Goal: Transaction & Acquisition: Download file/media

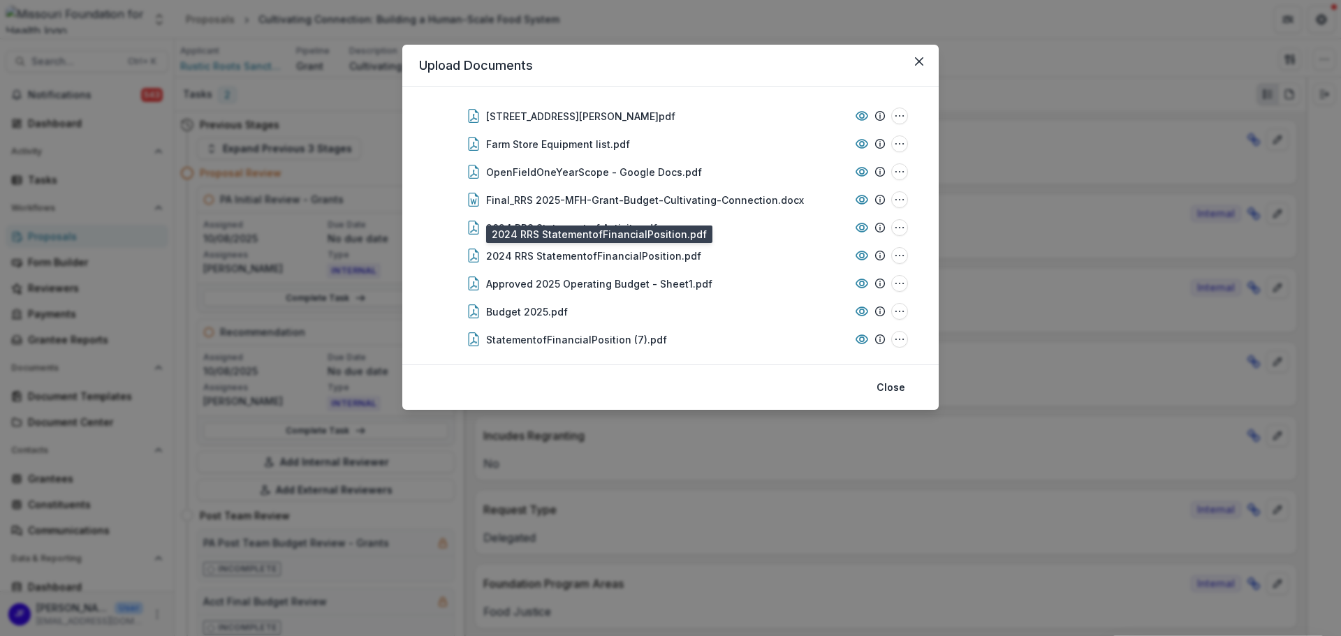
scroll to position [275, 0]
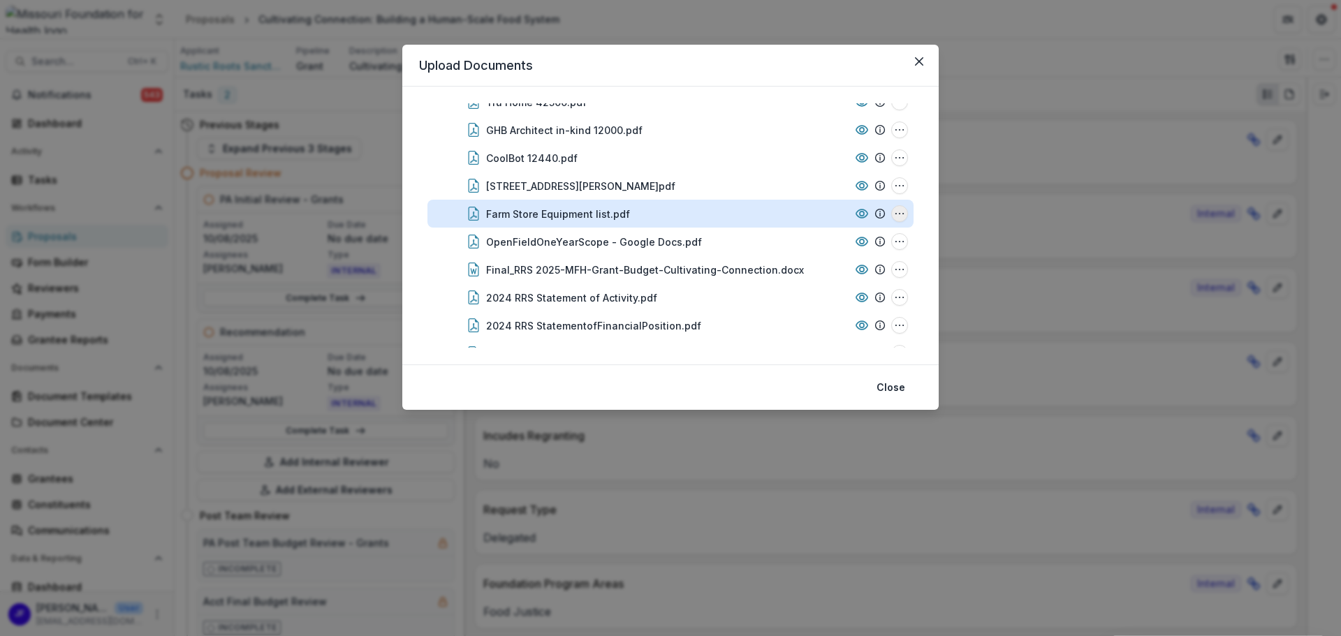
click at [895, 214] on icon "Farm Store Equipment list.pdf Options" at bounding box center [899, 213] width 11 height 11
click at [809, 263] on button "Download" at bounding box center [829, 263] width 149 height 23
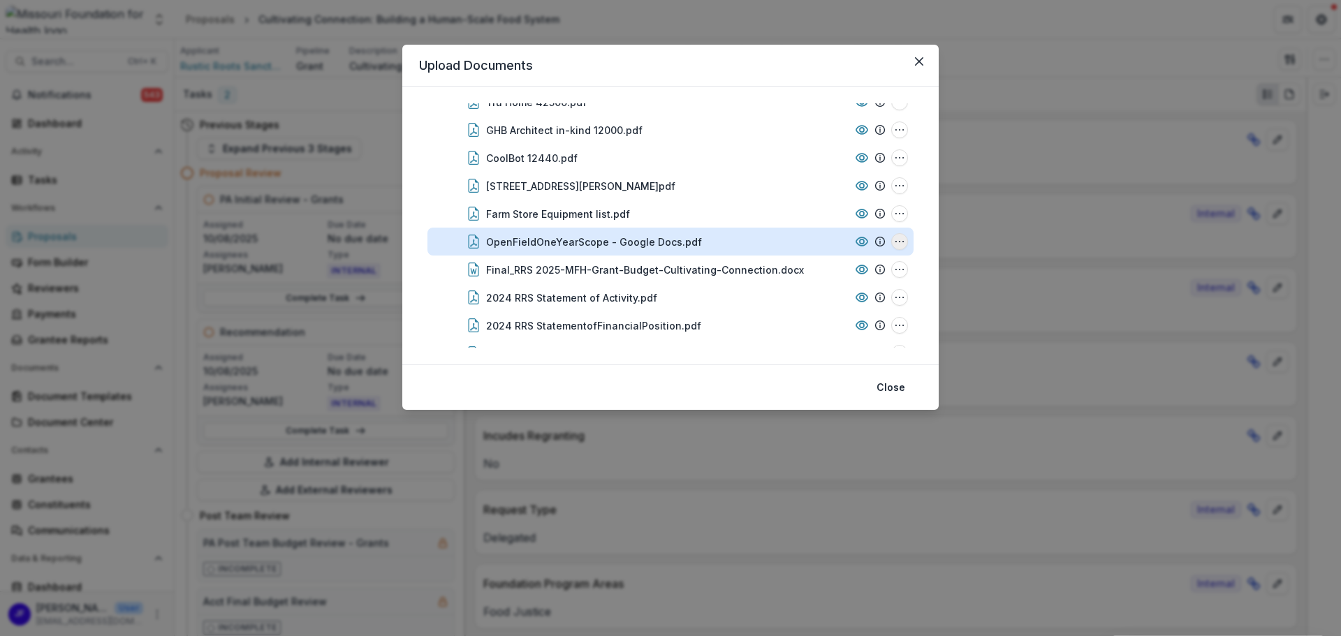
click at [895, 239] on icon "OpenFieldOneYearScope - Google Docs.pdf Options" at bounding box center [899, 241] width 11 height 11
click at [793, 163] on button "Download" at bounding box center [829, 166] width 149 height 23
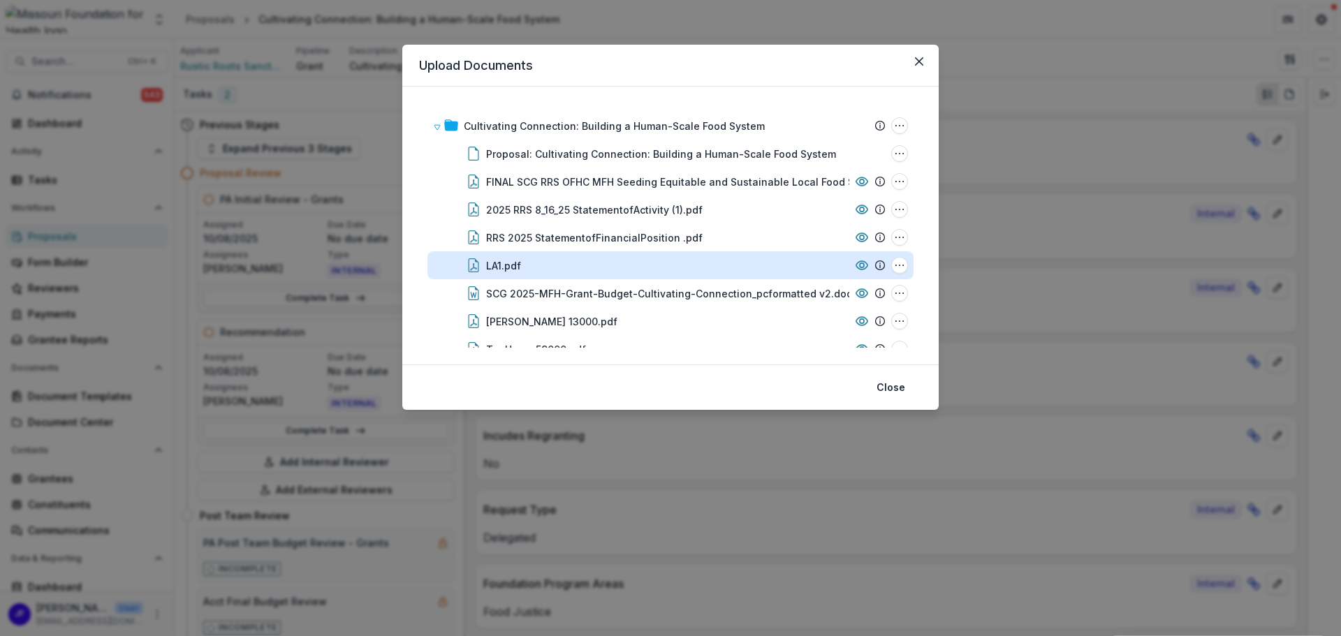
scroll to position [70, 0]
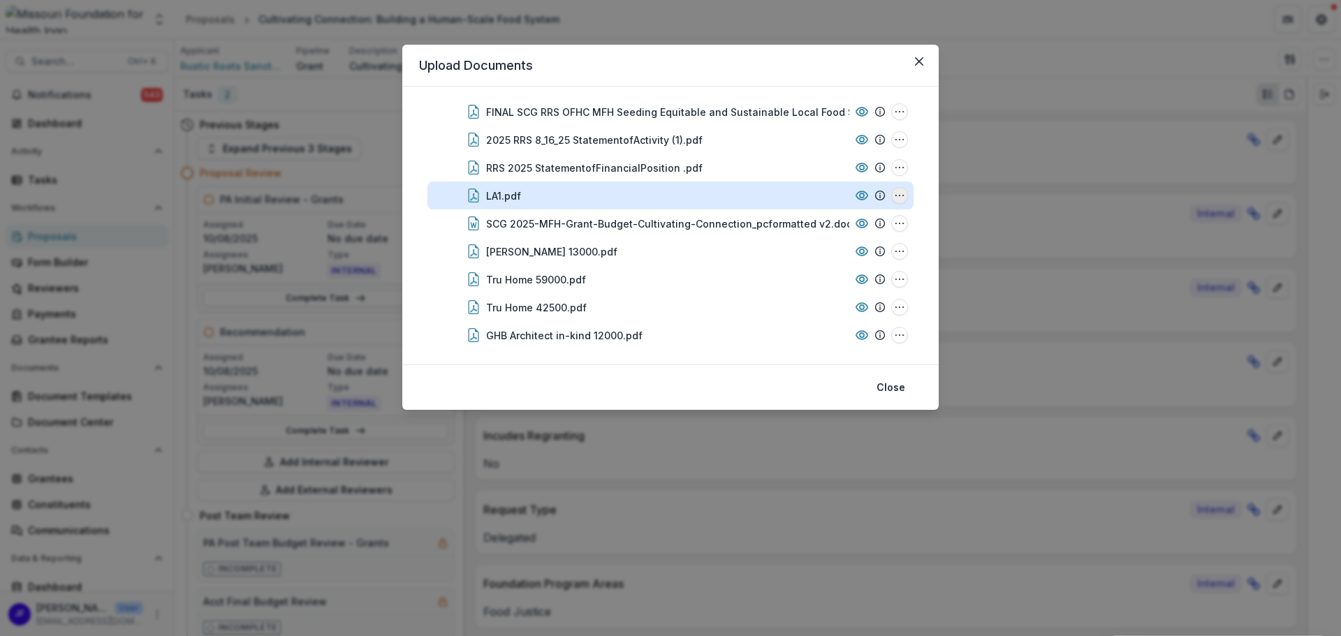
click at [898, 193] on icon "LA1.pdf Options" at bounding box center [899, 195] width 11 height 11
click at [845, 246] on button "Download" at bounding box center [829, 245] width 149 height 23
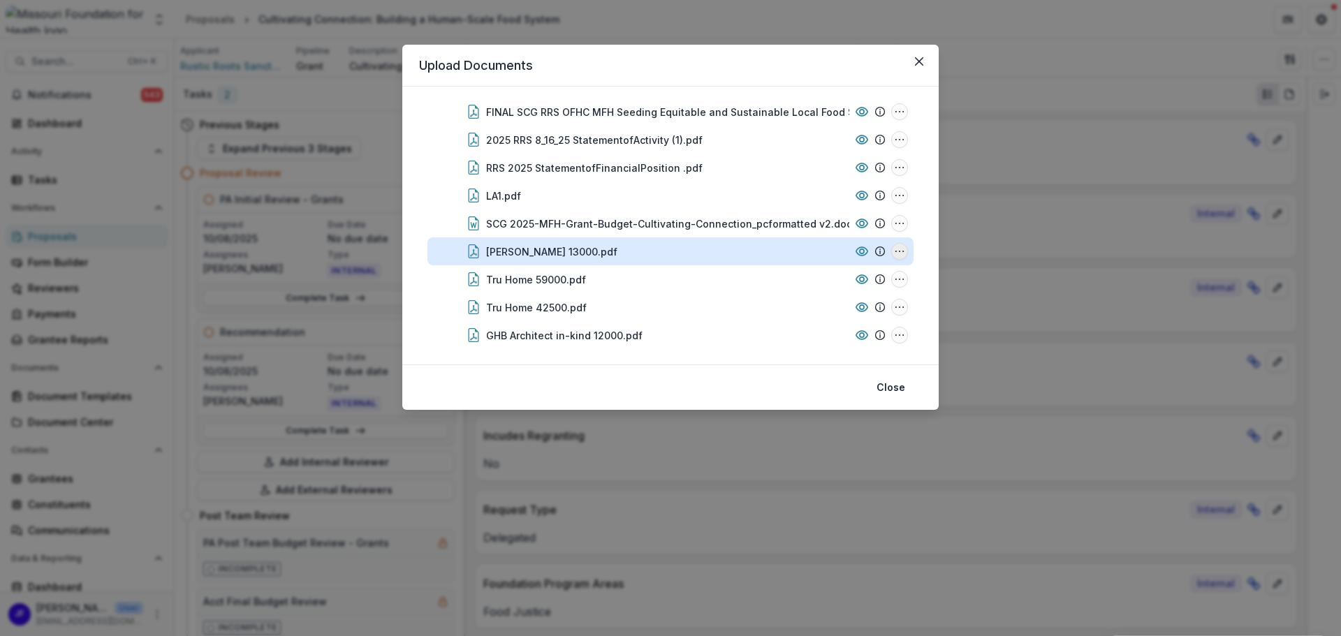
click at [894, 250] on icon "Horton 13000.pdf Options" at bounding box center [899, 251] width 11 height 11
click at [803, 177] on button "Download" at bounding box center [829, 176] width 149 height 23
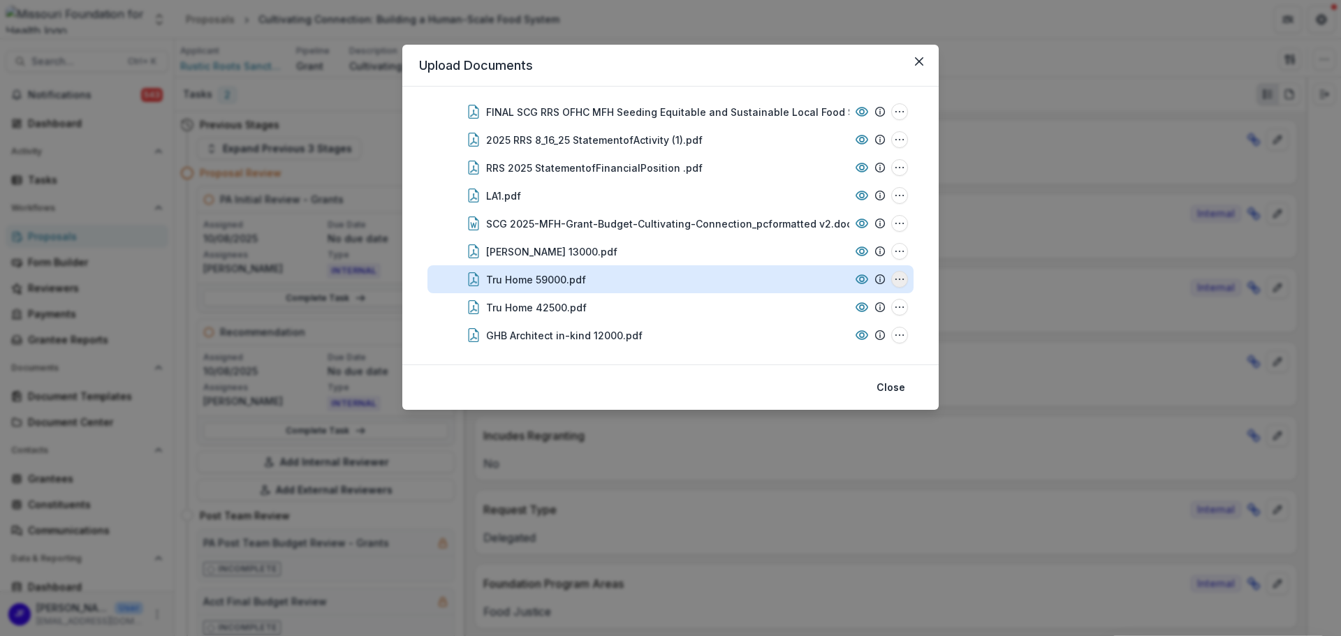
click at [897, 279] on icon "Tru Home 59000.pdf Options" at bounding box center [899, 279] width 11 height 11
click at [807, 203] on button "Download" at bounding box center [829, 204] width 149 height 23
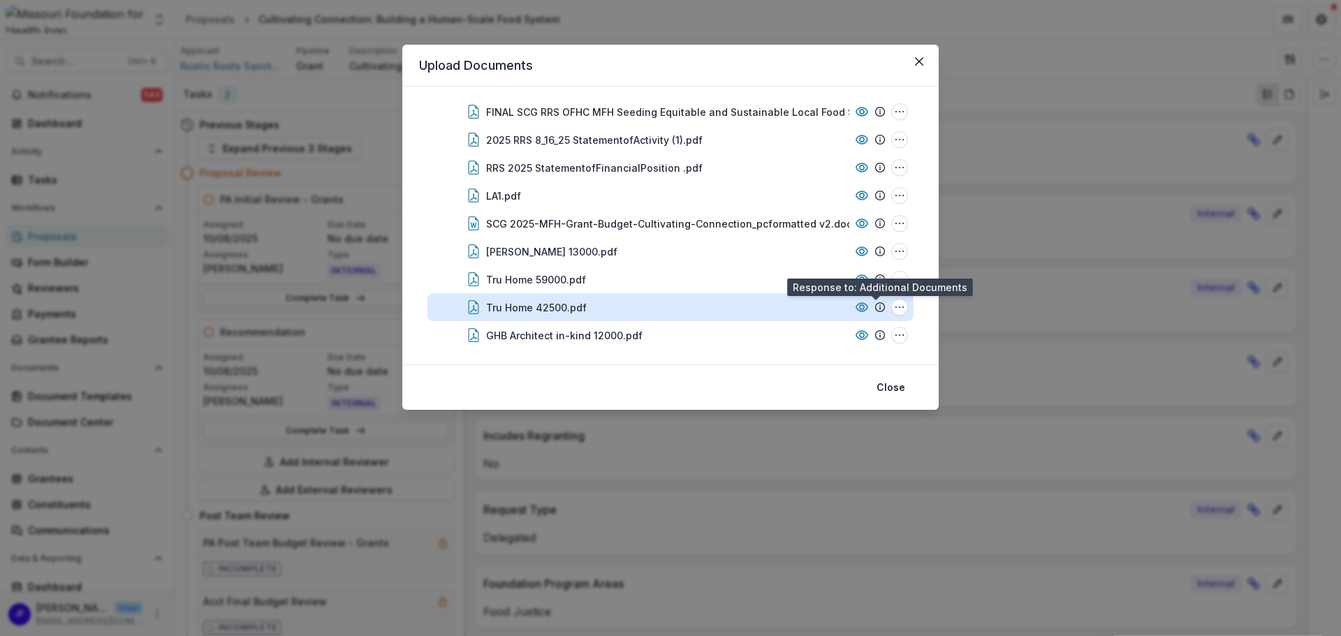
scroll to position [140, 0]
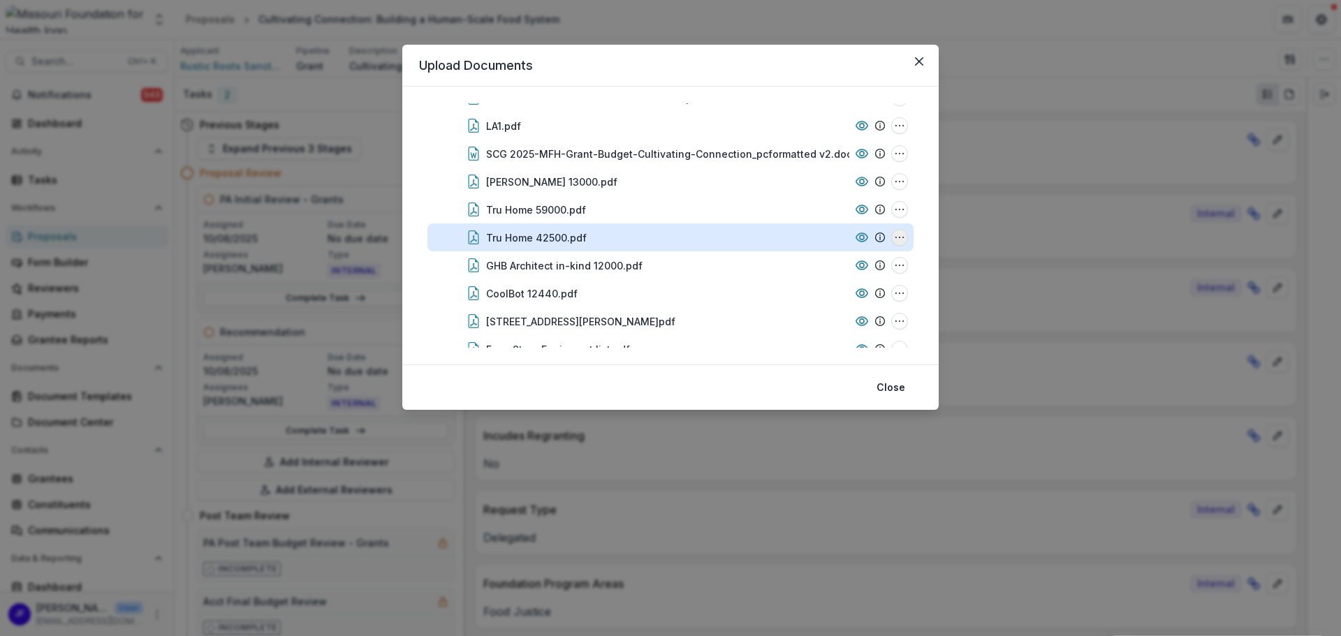
click at [897, 235] on icon "Tru Home 42500.pdf Options" at bounding box center [899, 237] width 11 height 11
click at [818, 163] on button "Download" at bounding box center [829, 162] width 149 height 23
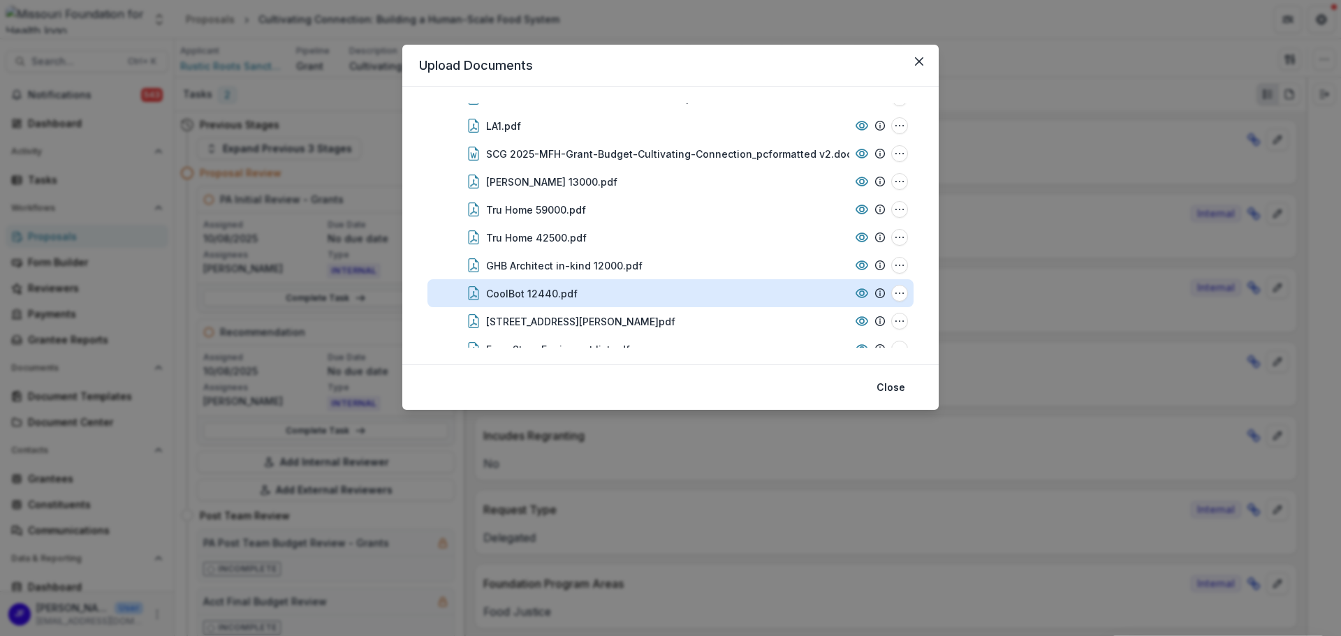
scroll to position [209, 0]
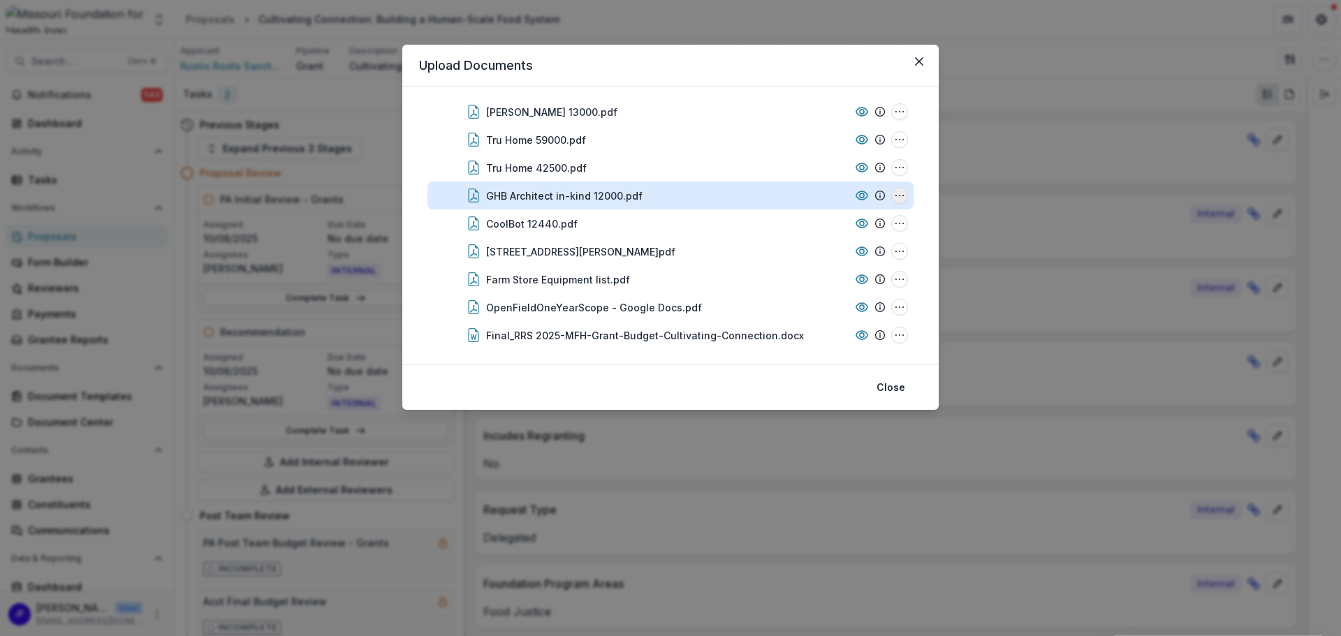
click at [896, 194] on icon "GHB Architect in-kind 12000.pdf Options" at bounding box center [899, 195] width 11 height 11
click at [838, 247] on button "Download" at bounding box center [829, 245] width 149 height 23
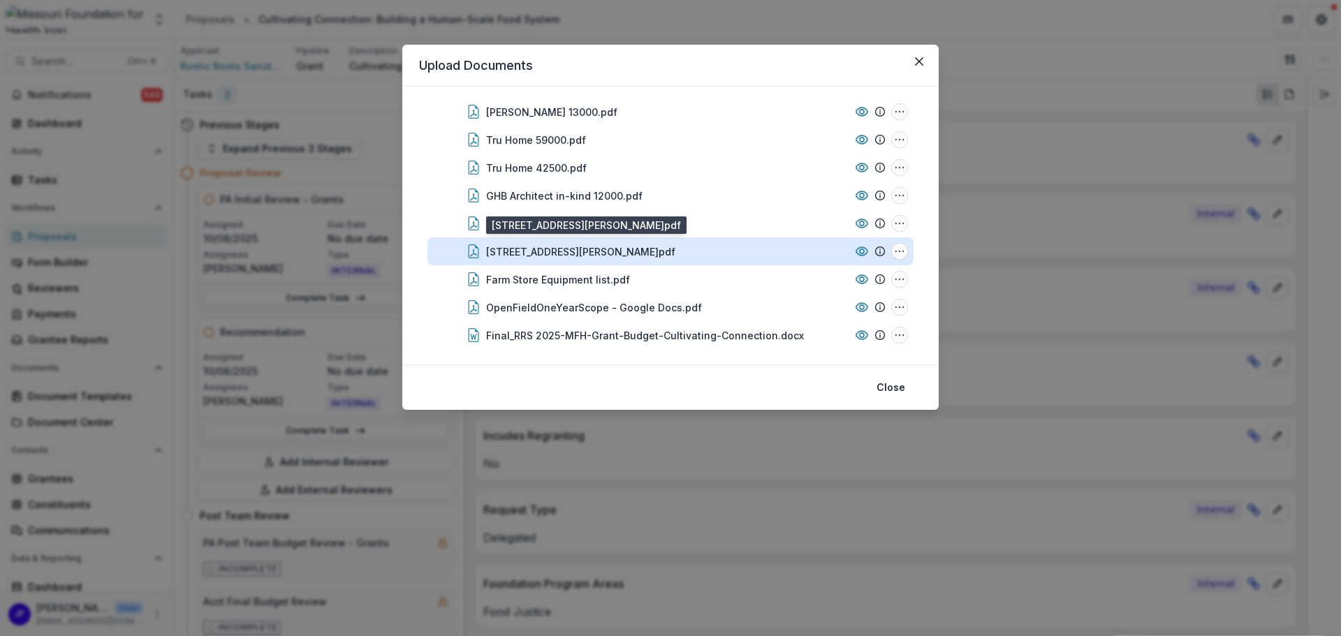
scroll to position [279, 0]
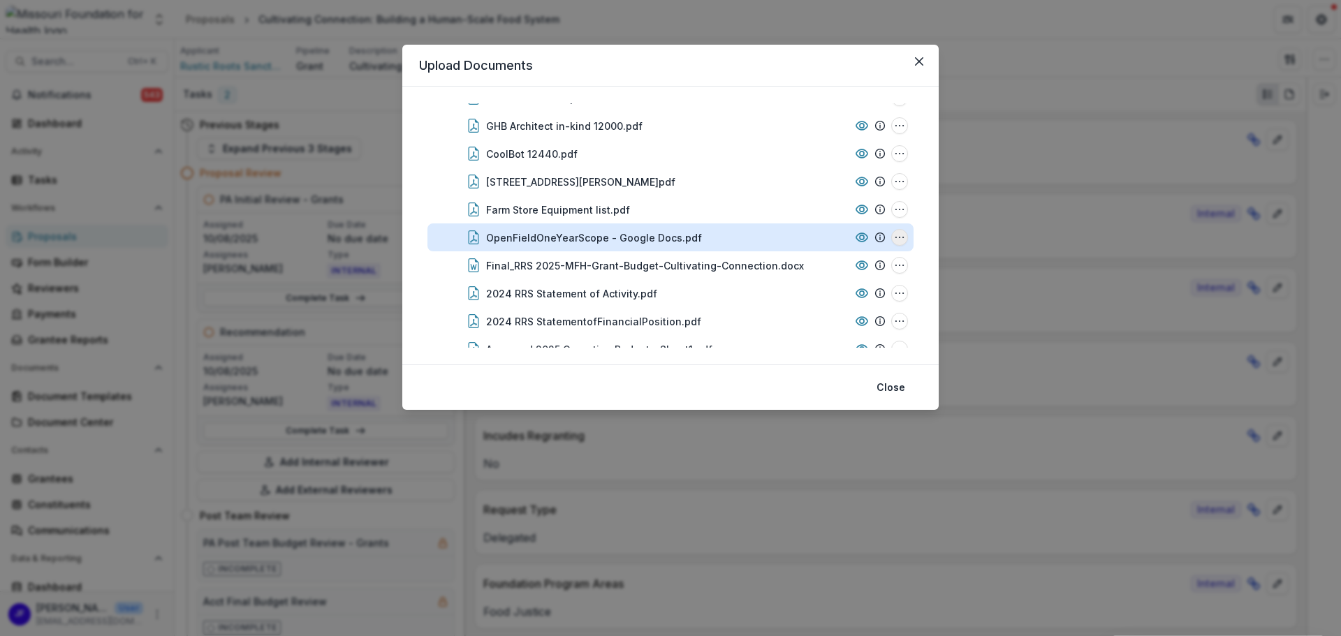
click at [895, 238] on icon "OpenFieldOneYearScope - Google Docs.pdf Options" at bounding box center [899, 237] width 11 height 11
click at [894, 235] on icon "MOAEvaluator75000.pdf Options" at bounding box center [899, 237] width 11 height 11
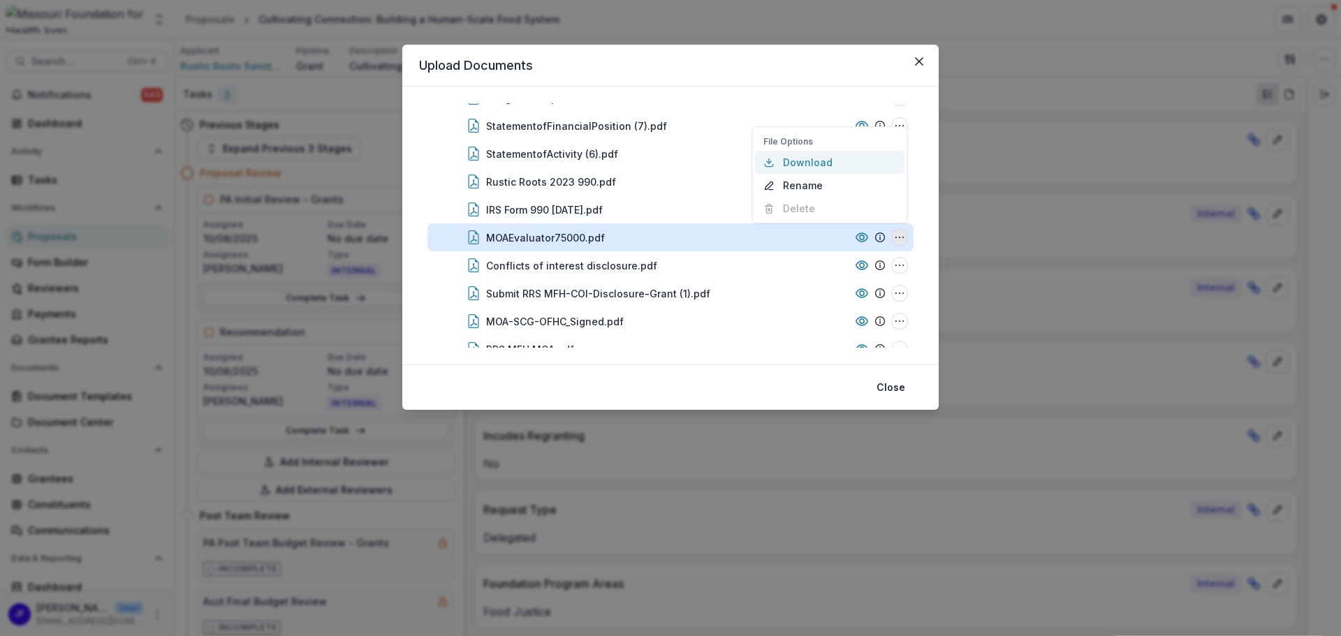
click at [807, 161] on button "Download" at bounding box center [829, 162] width 149 height 23
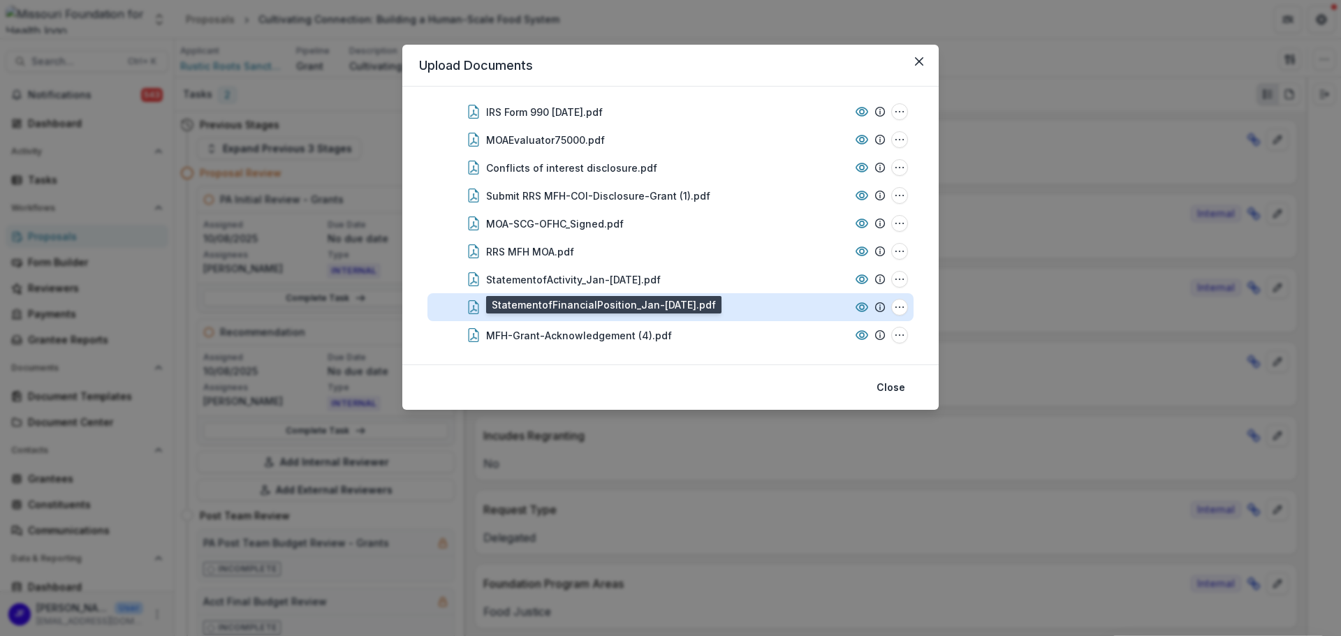
scroll to position [624, 0]
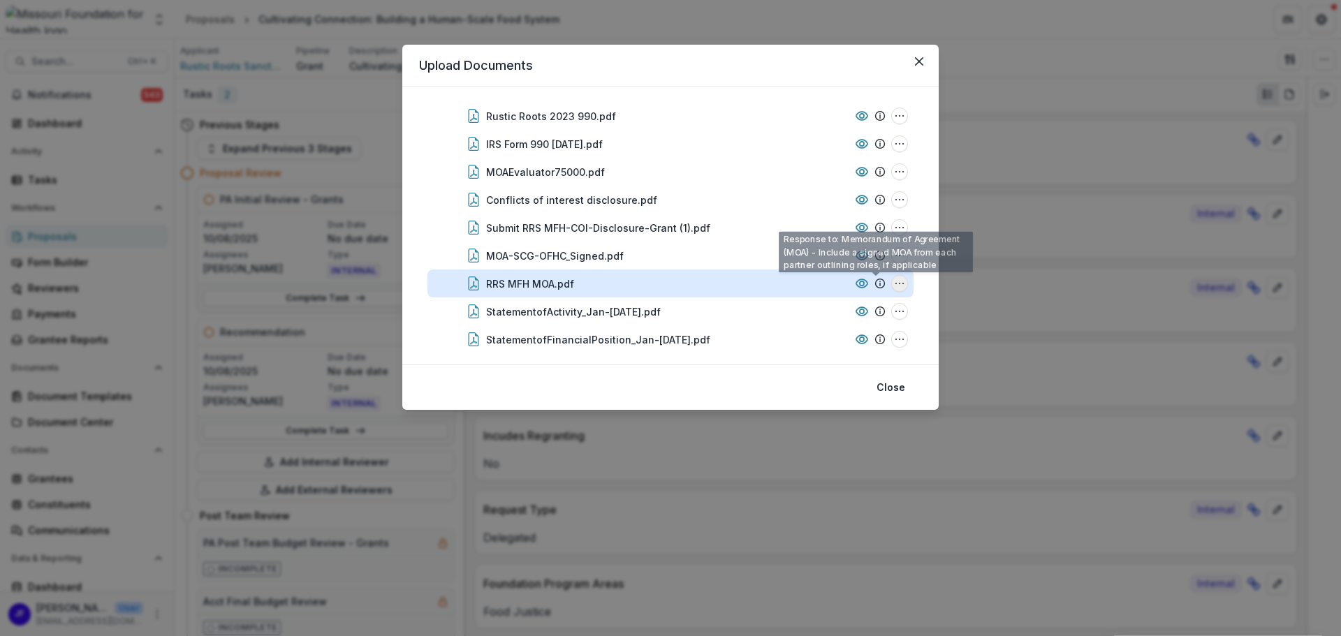
click at [895, 281] on icon "RRS MFH MOA.pdf Options" at bounding box center [899, 283] width 11 height 11
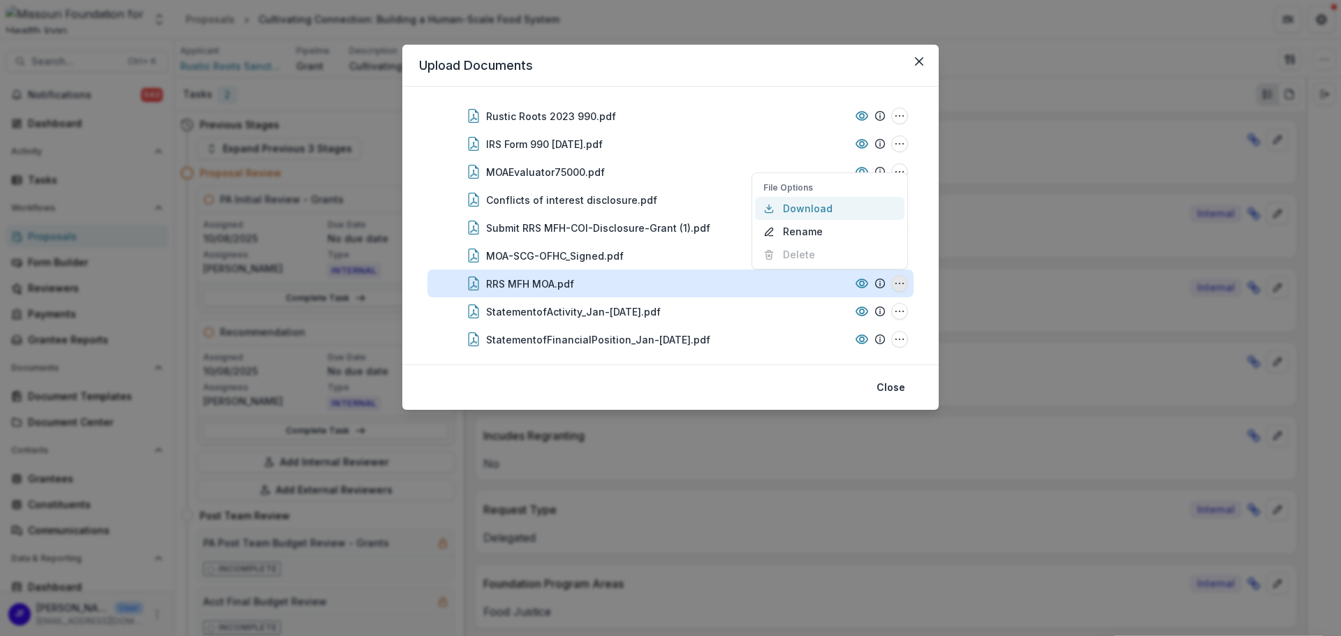
click at [780, 209] on button "Download" at bounding box center [829, 208] width 149 height 23
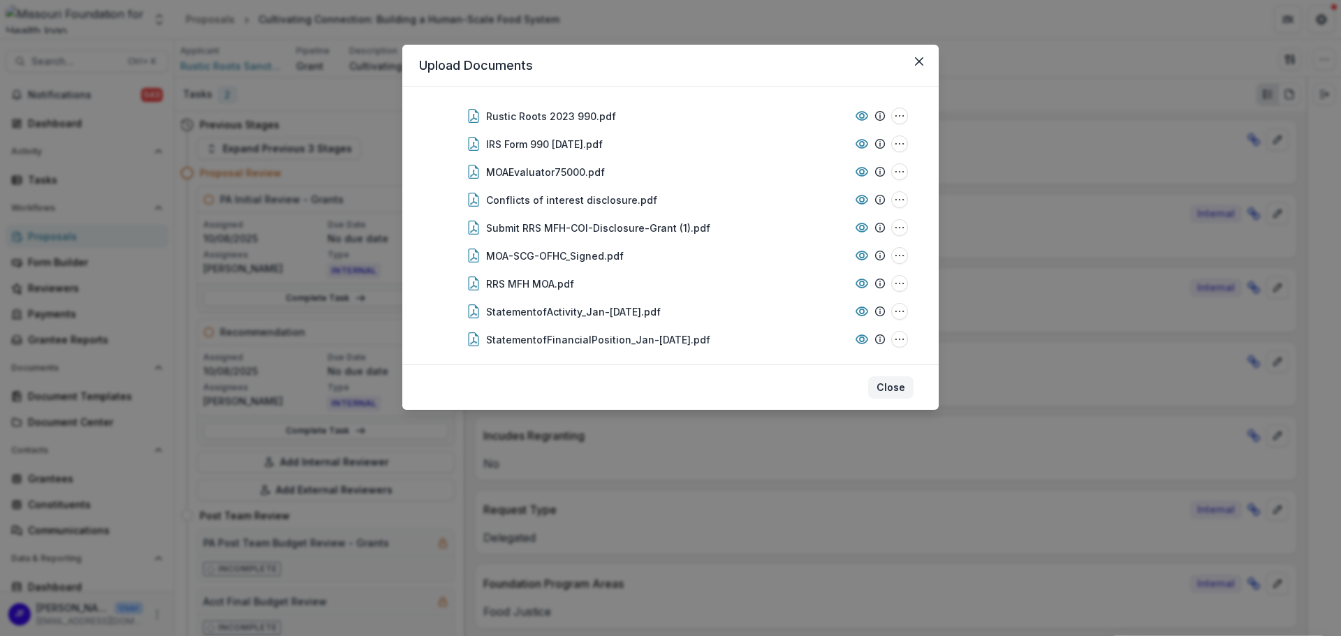
click at [899, 385] on button "Close" at bounding box center [890, 387] width 45 height 22
